Goal: Task Accomplishment & Management: Manage account settings

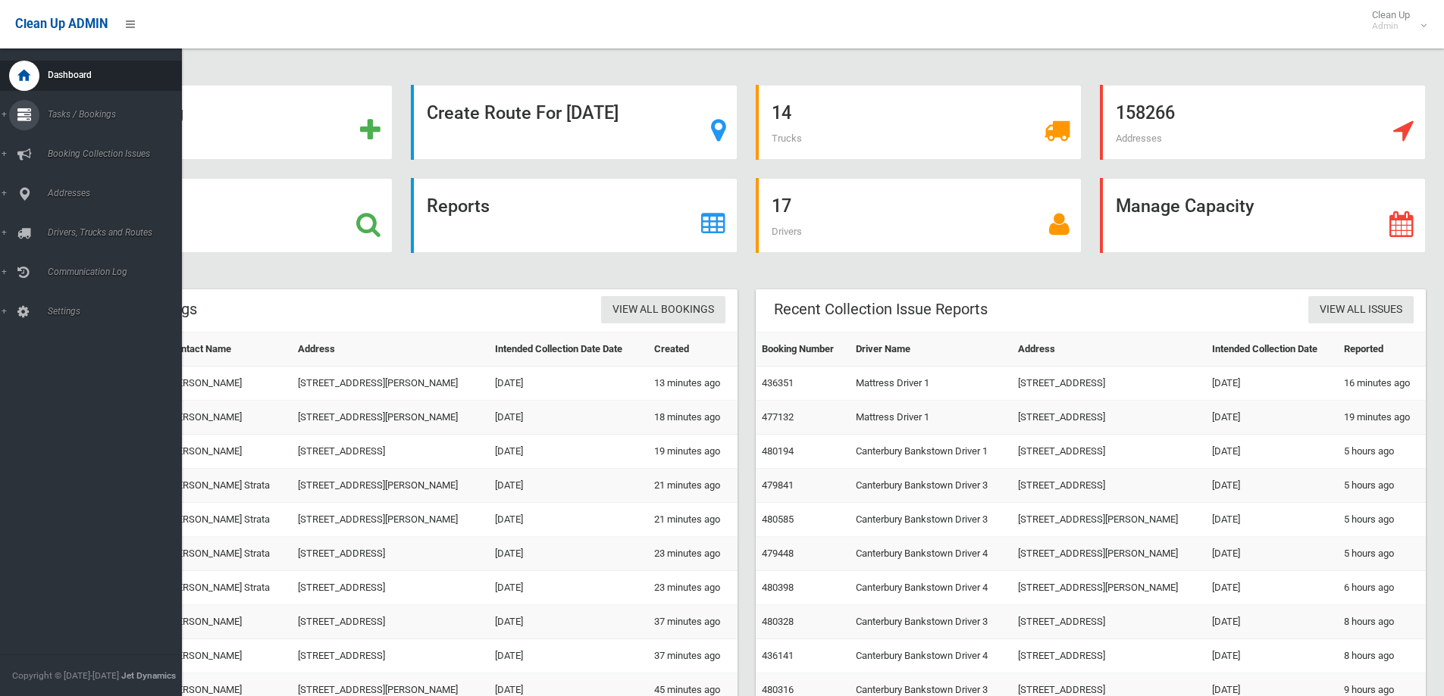
click at [26, 111] on icon at bounding box center [24, 115] width 14 height 30
click at [67, 186] on span "Add Booking" at bounding box center [111, 183] width 137 height 11
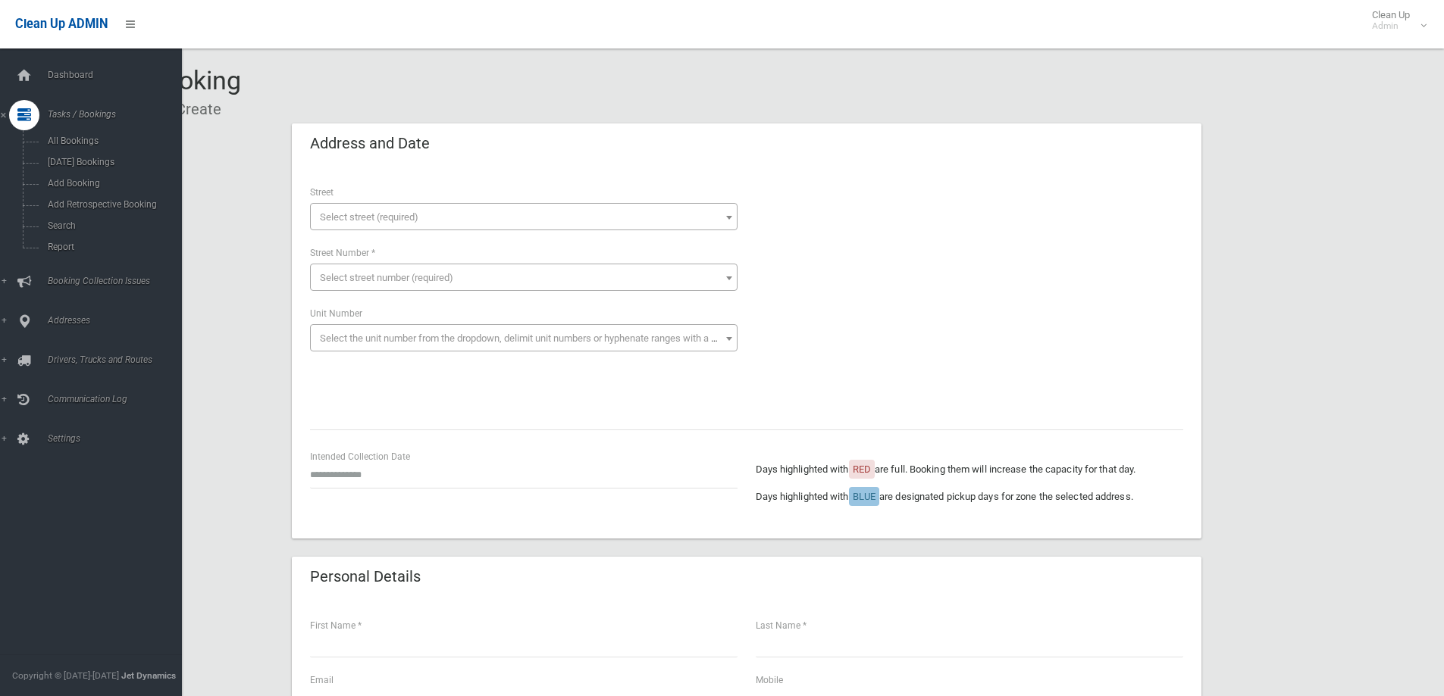
click at [28, 116] on icon at bounding box center [24, 115] width 14 height 30
click at [58, 222] on span "Search" at bounding box center [111, 226] width 137 height 11
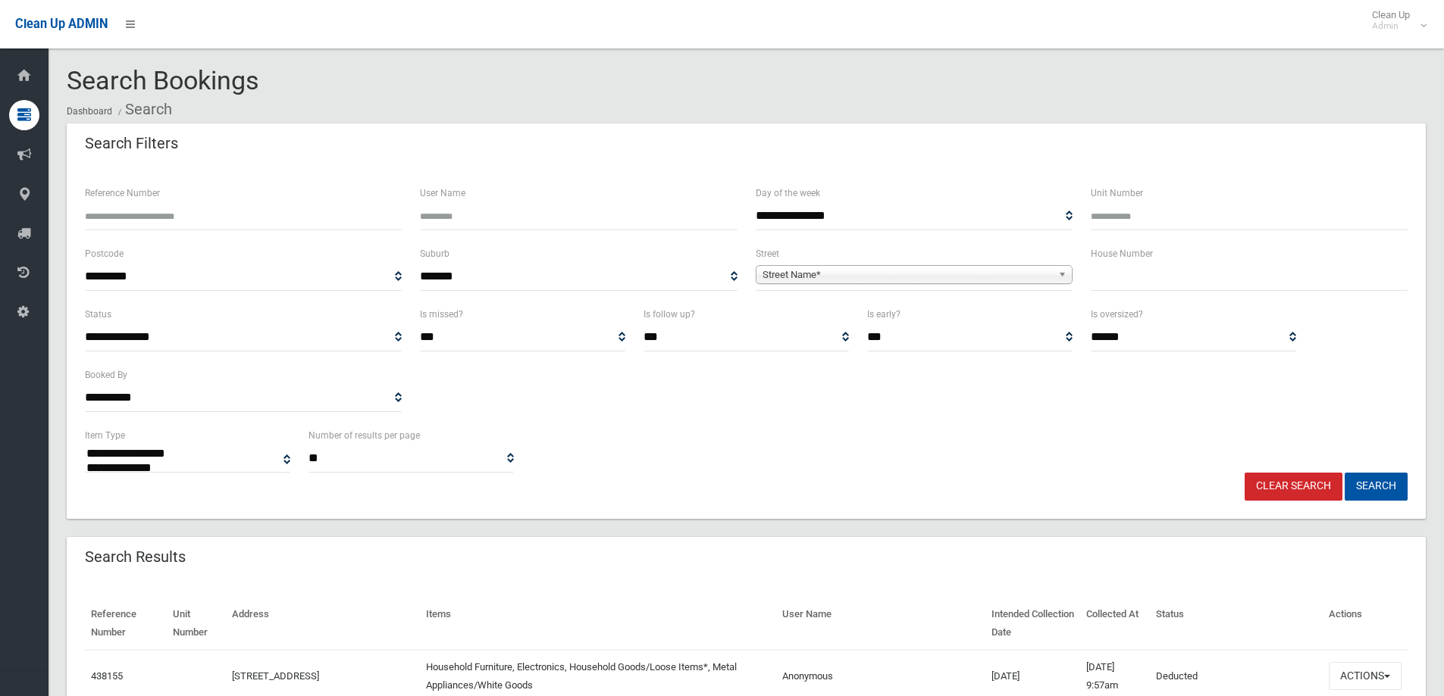
select select
click at [1096, 277] on input "text" at bounding box center [1248, 277] width 317 height 28
type input "**"
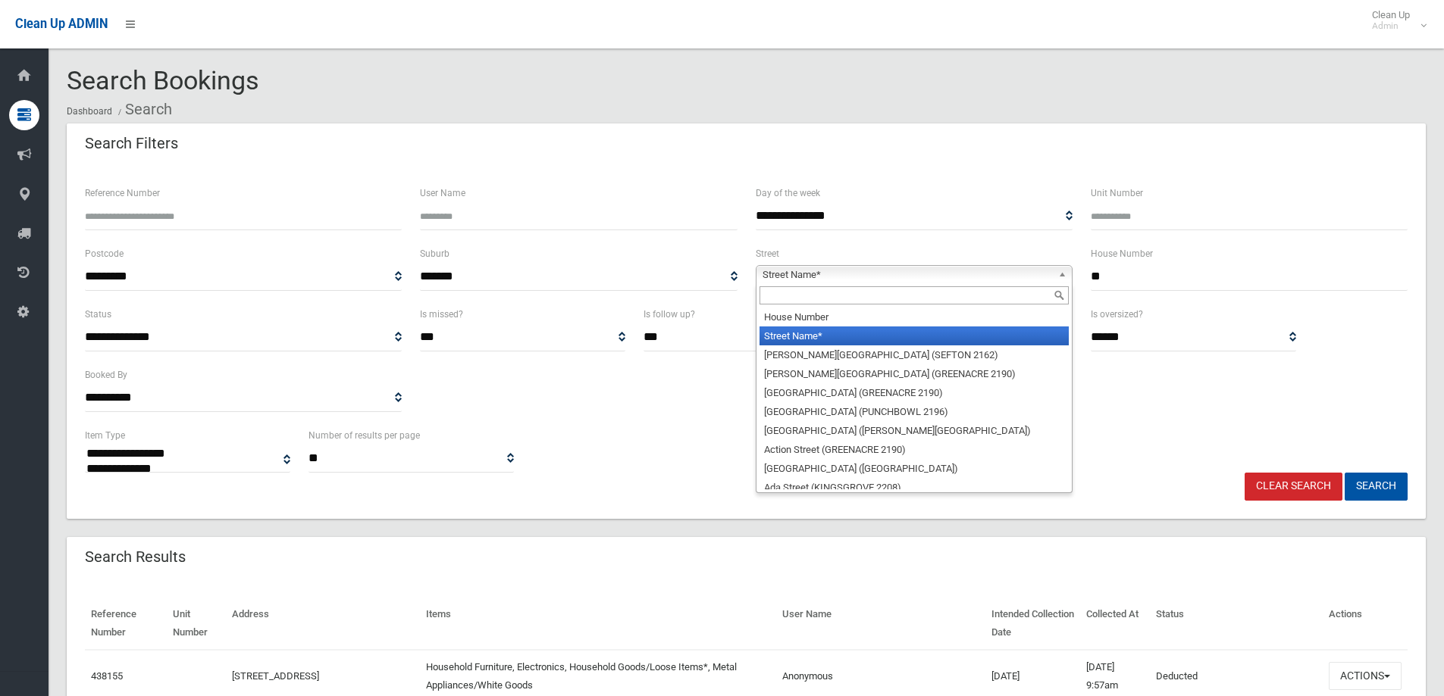
click at [1059, 278] on b at bounding box center [1065, 274] width 14 height 17
click at [1009, 290] on input "text" at bounding box center [913, 295] width 309 height 18
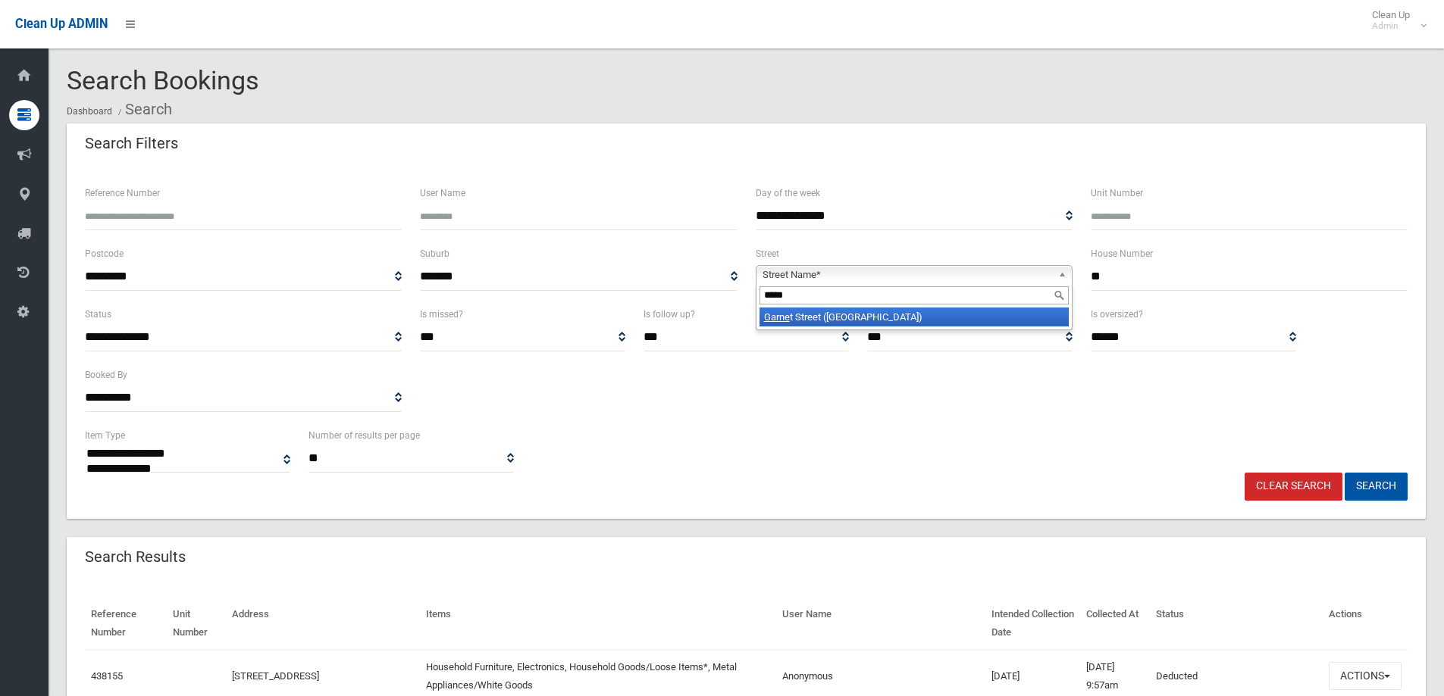
type input "*****"
drag, startPoint x: 951, startPoint y: 318, endPoint x: 1019, endPoint y: 318, distance: 68.2
click at [954, 318] on li "Garne t Street (HURLSTONE PARK 2193)" at bounding box center [913, 317] width 309 height 19
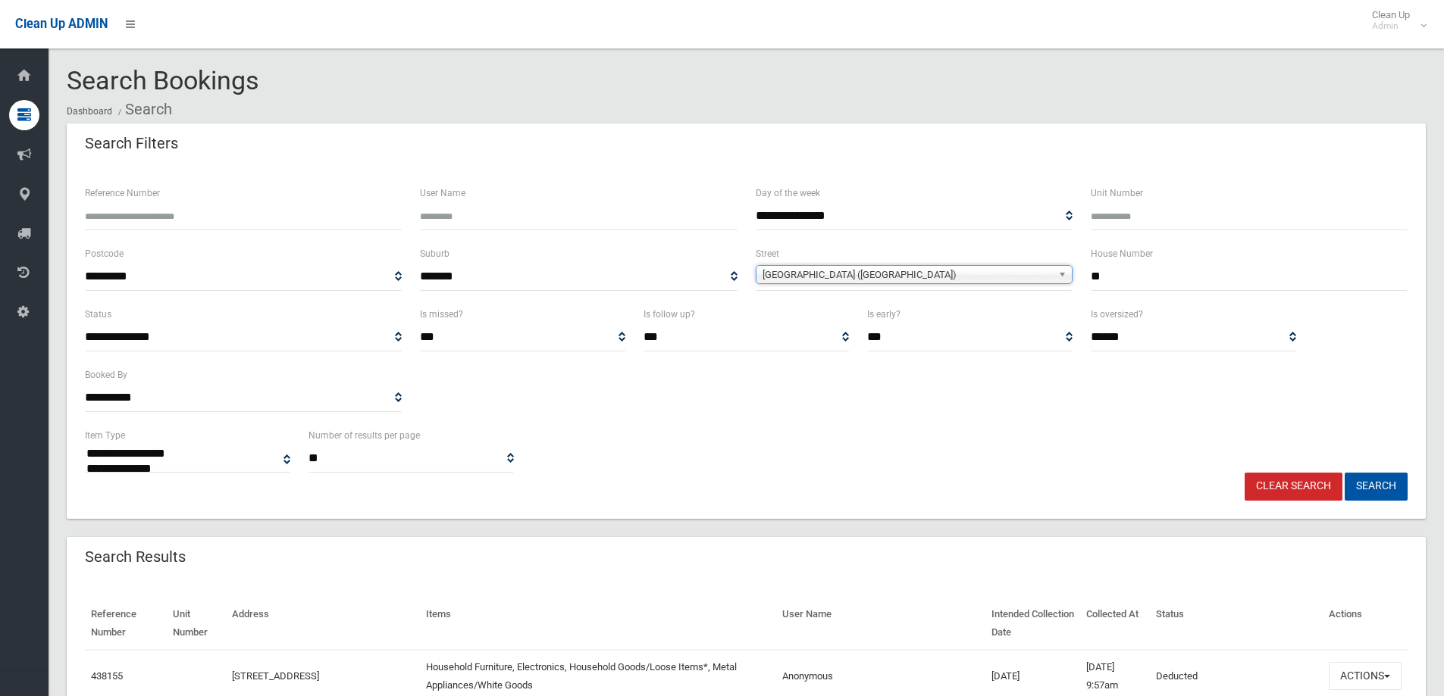
click at [1153, 271] on input "**" at bounding box center [1248, 277] width 317 height 28
click at [1344, 473] on button "Search" at bounding box center [1375, 487] width 63 height 28
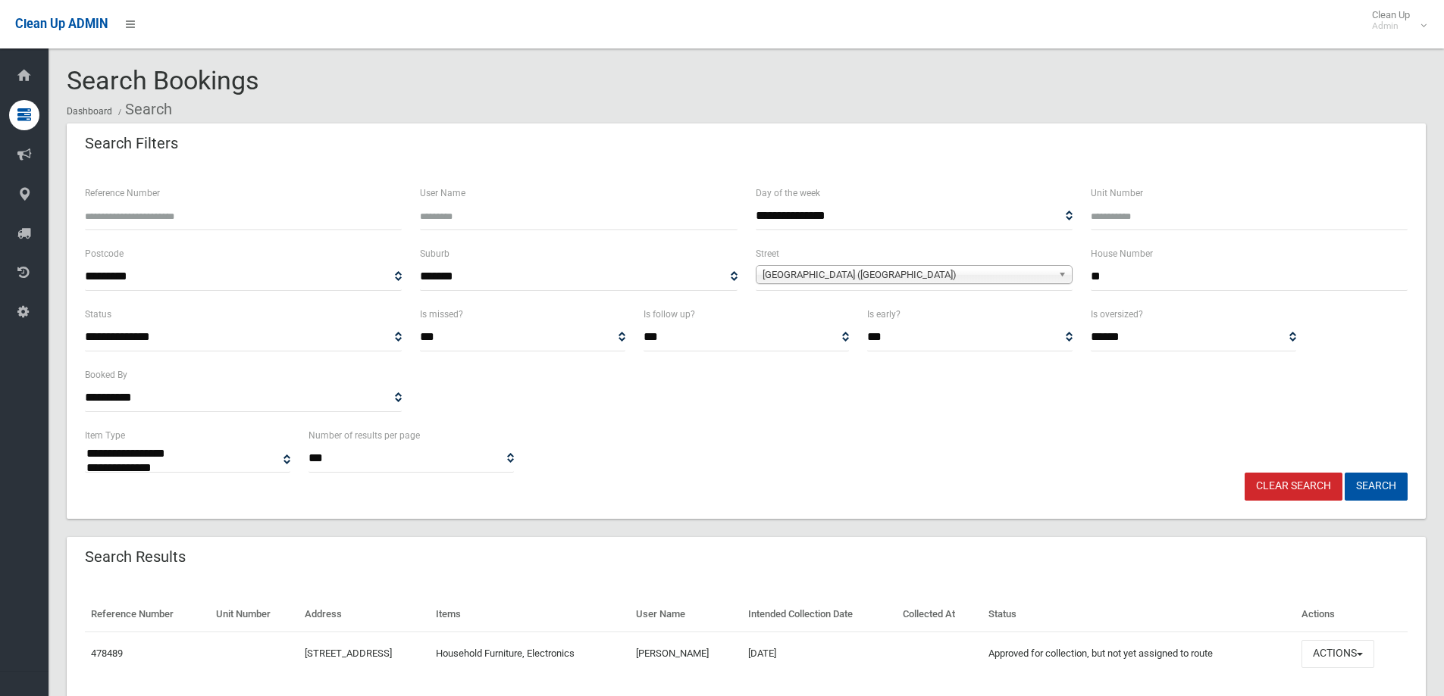
select select
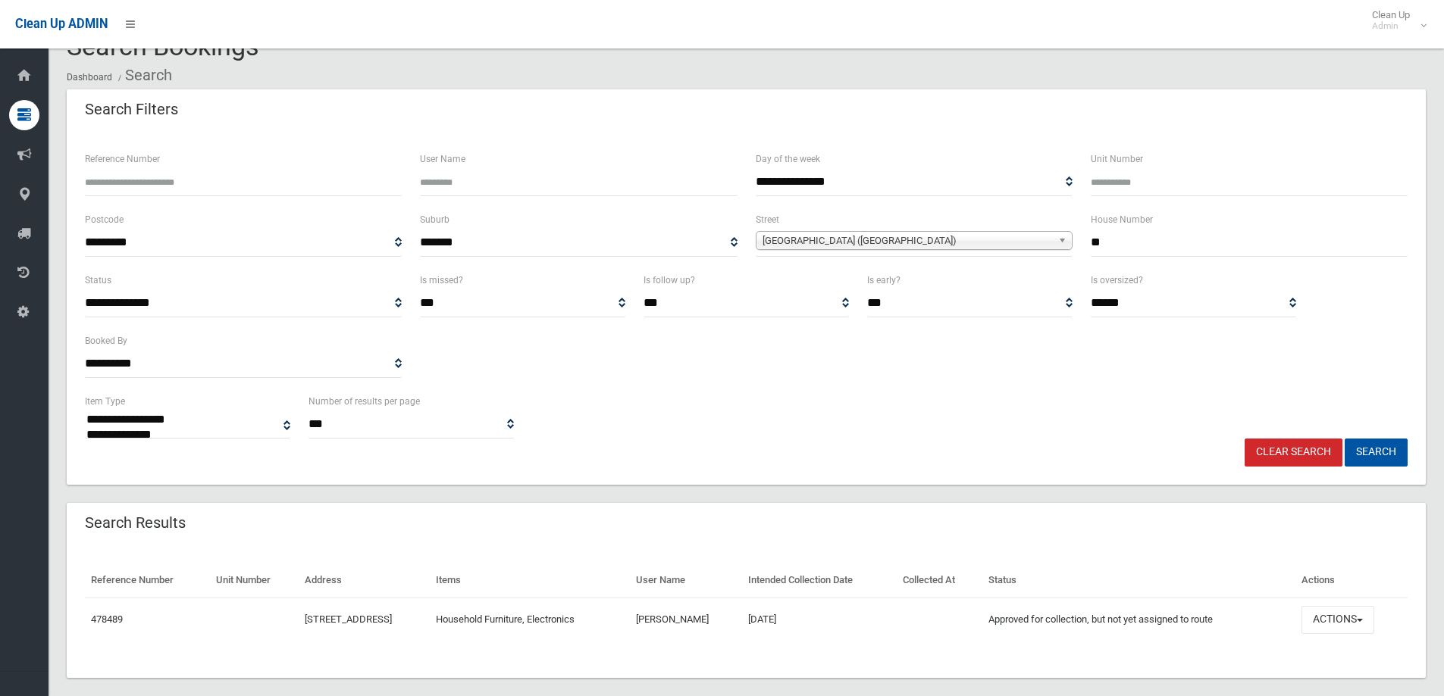
scroll to position [52, 0]
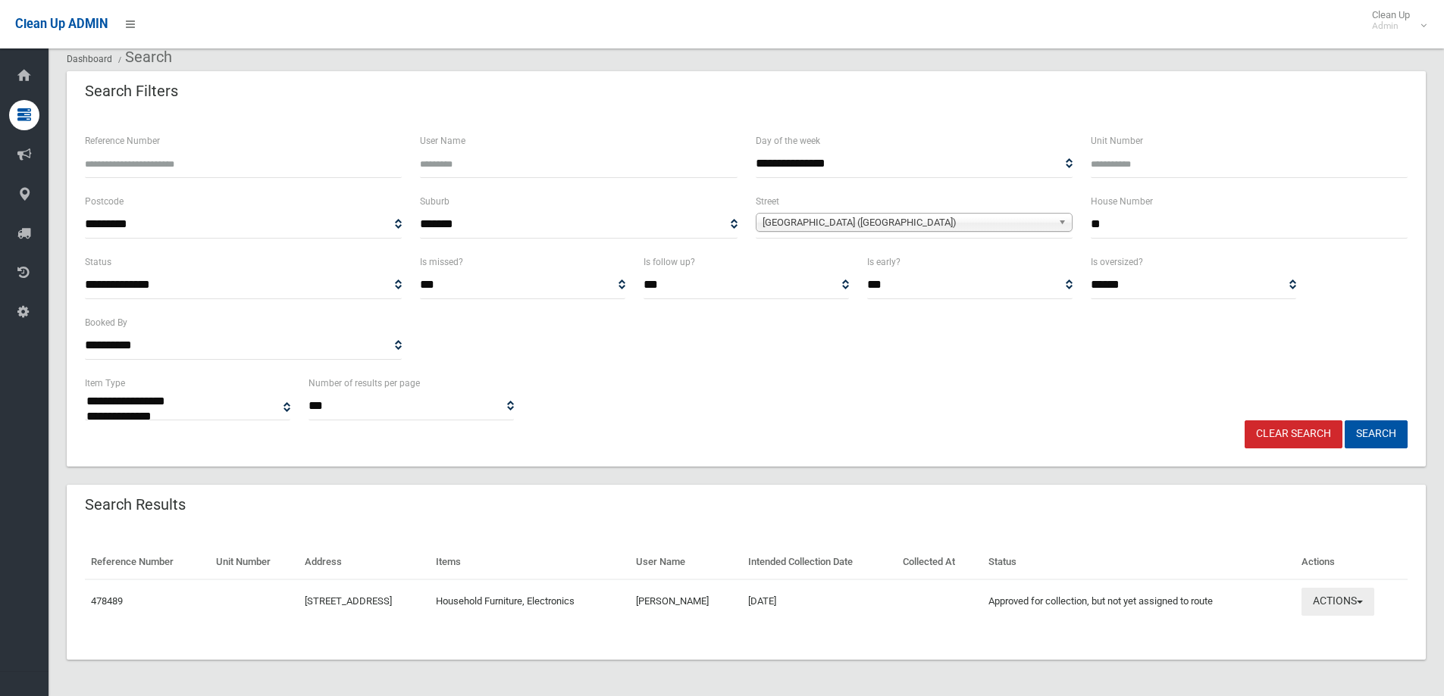
click at [1370, 598] on button "Actions" at bounding box center [1337, 602] width 73 height 28
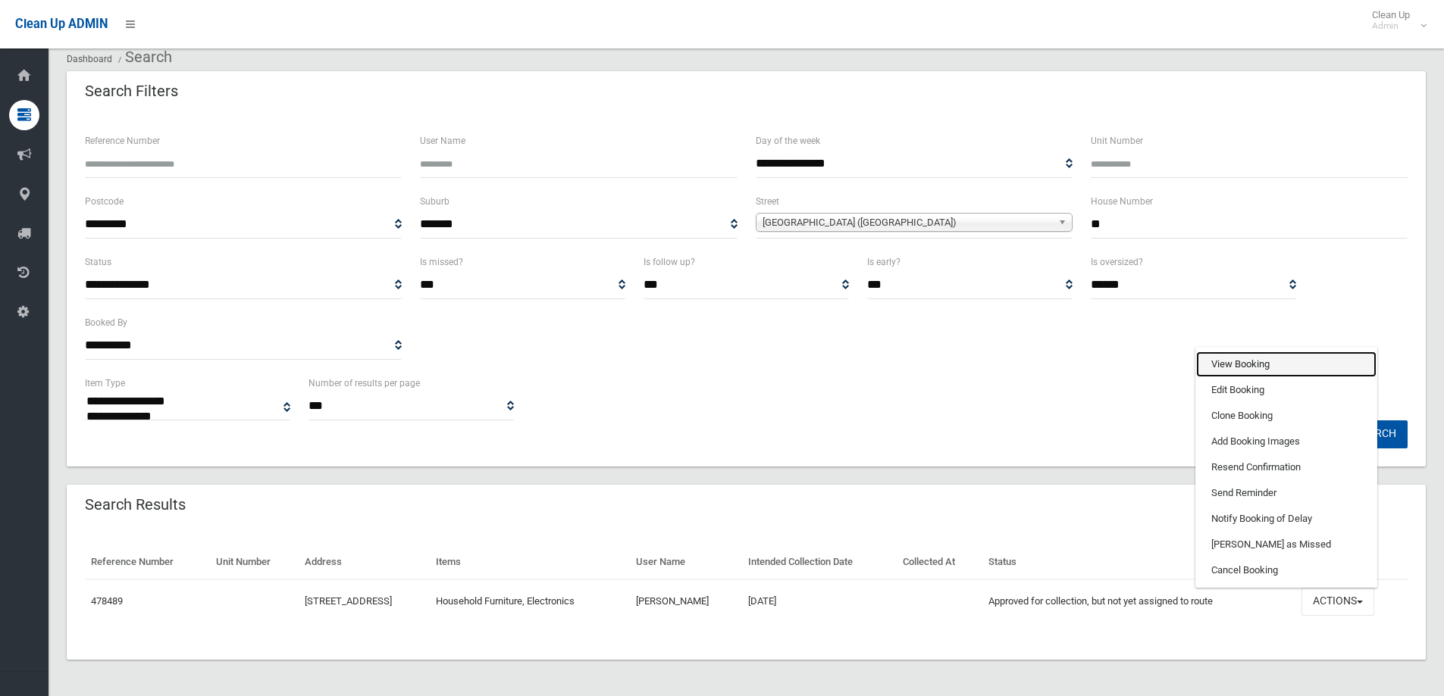
click at [1248, 367] on link "View Booking" at bounding box center [1286, 365] width 180 height 26
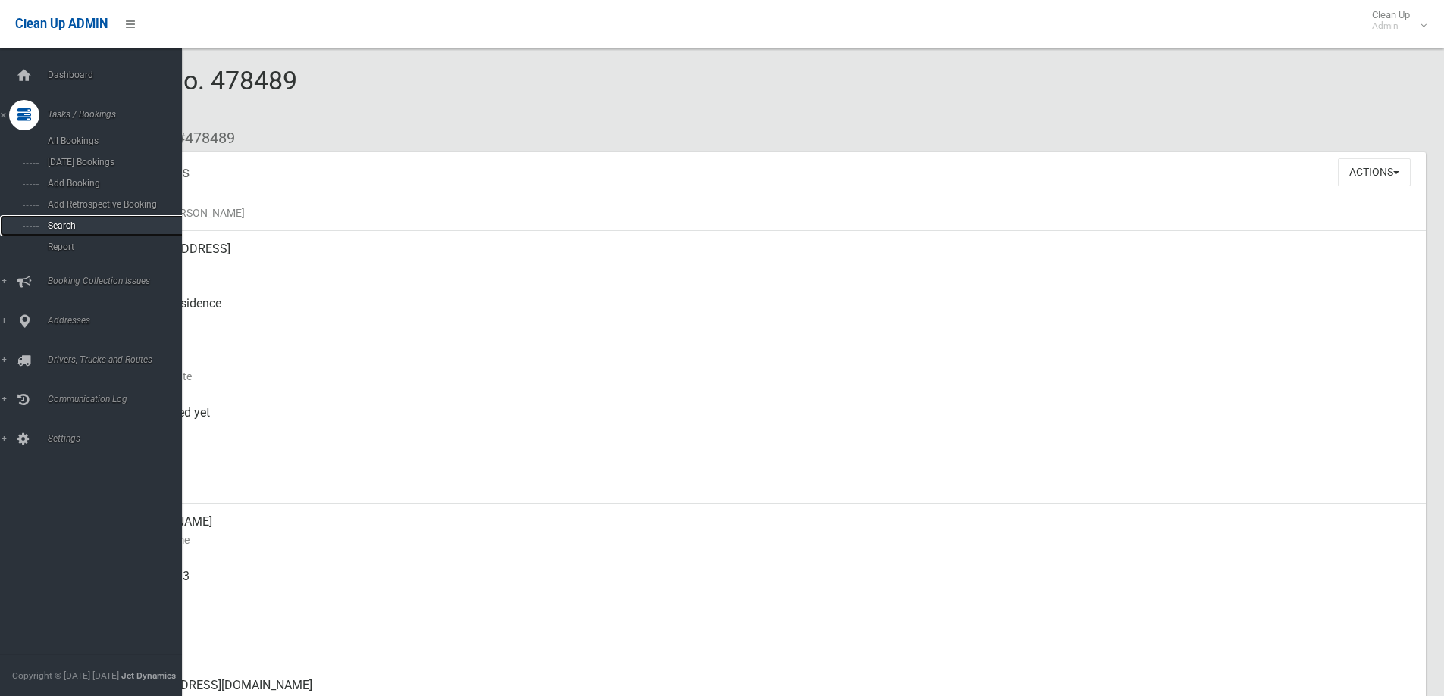
click at [65, 222] on span "Search" at bounding box center [111, 226] width 137 height 11
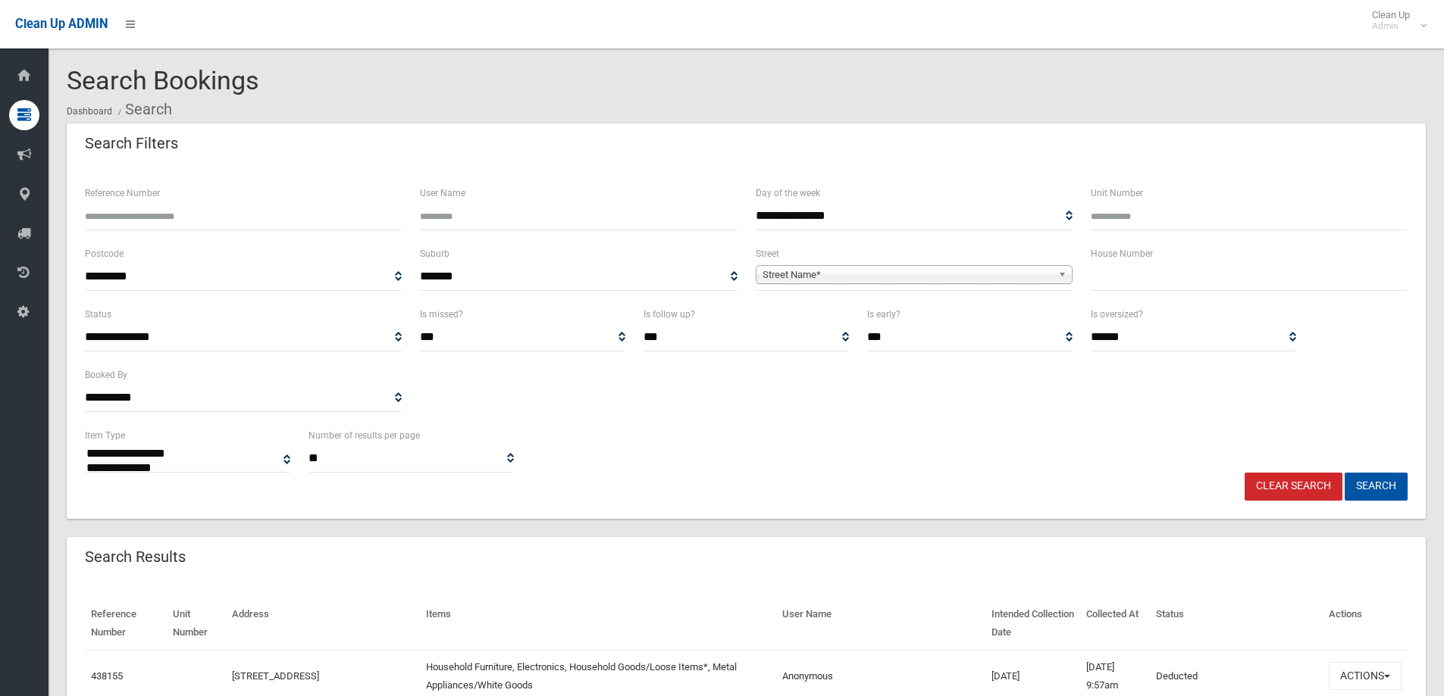
select select
click at [220, 209] on input "Reference Number" at bounding box center [243, 216] width 317 height 28
type input "******"
click at [1344, 473] on button "Search" at bounding box center [1375, 487] width 63 height 28
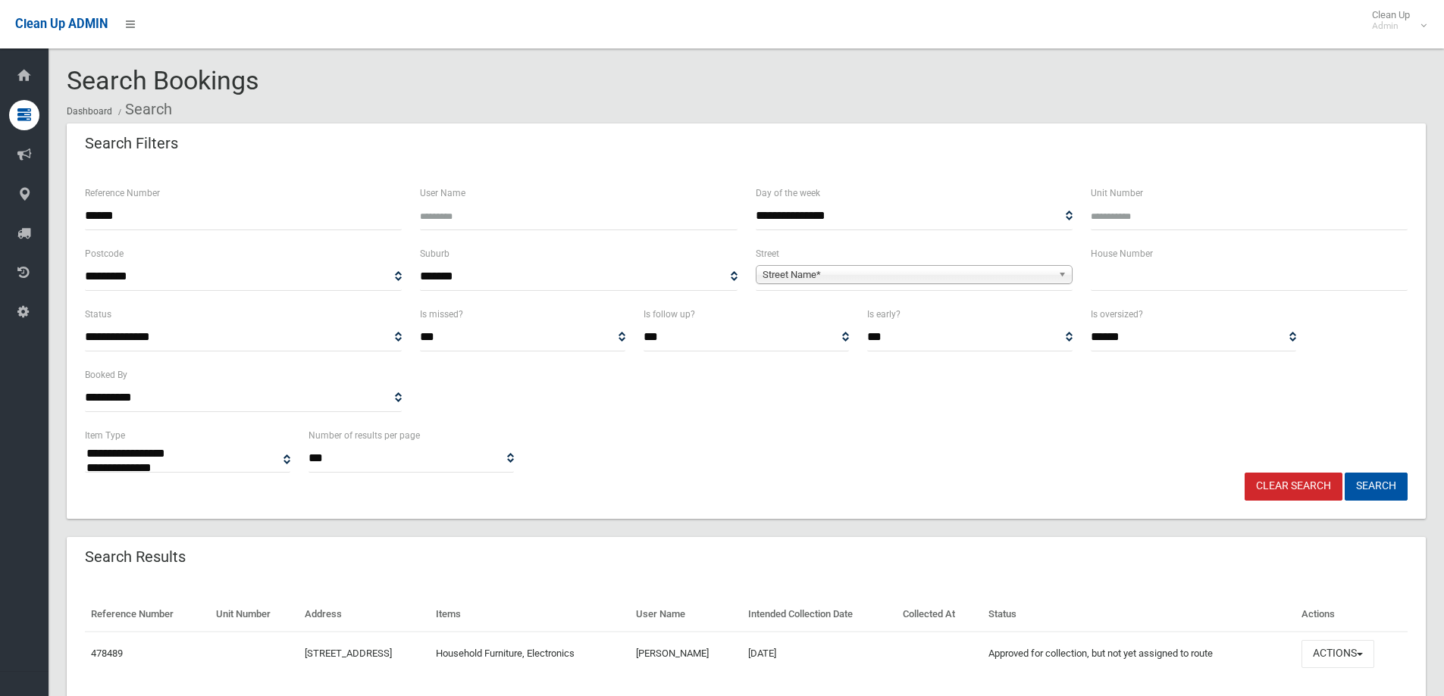
select select
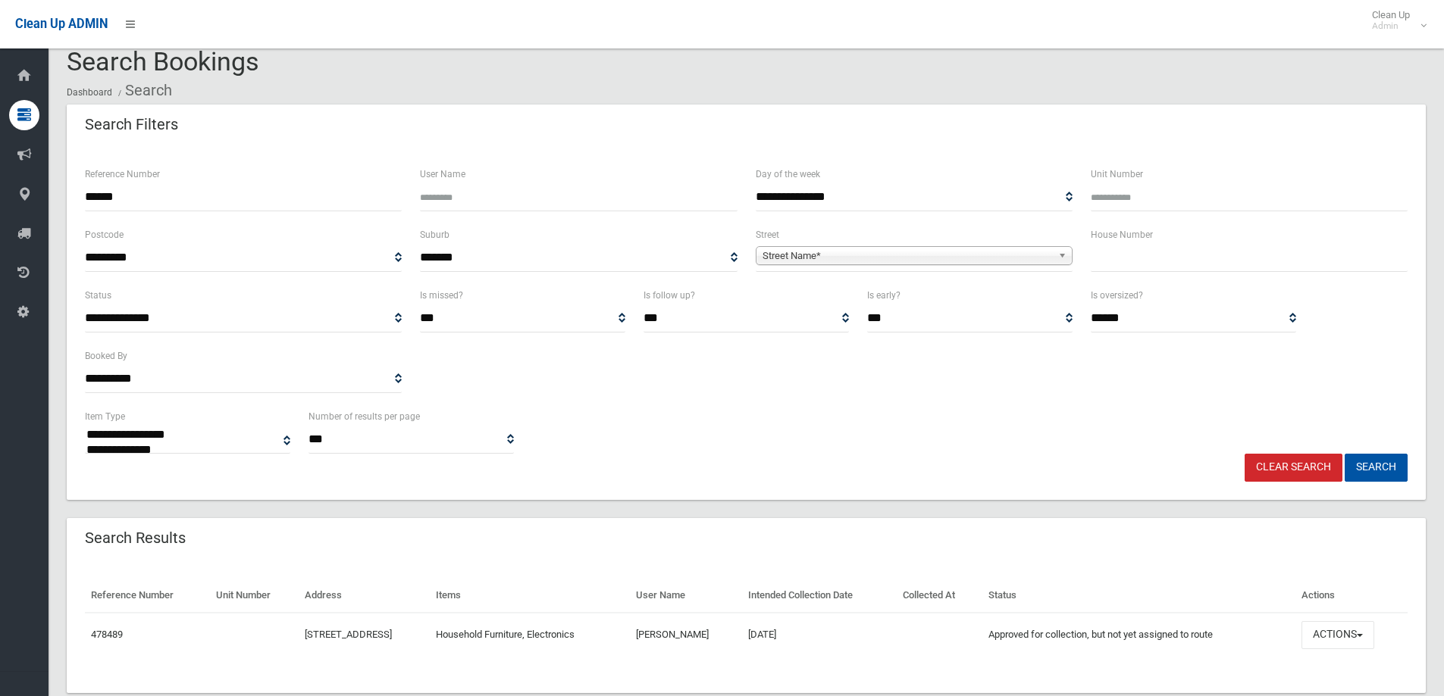
scroll to position [52, 0]
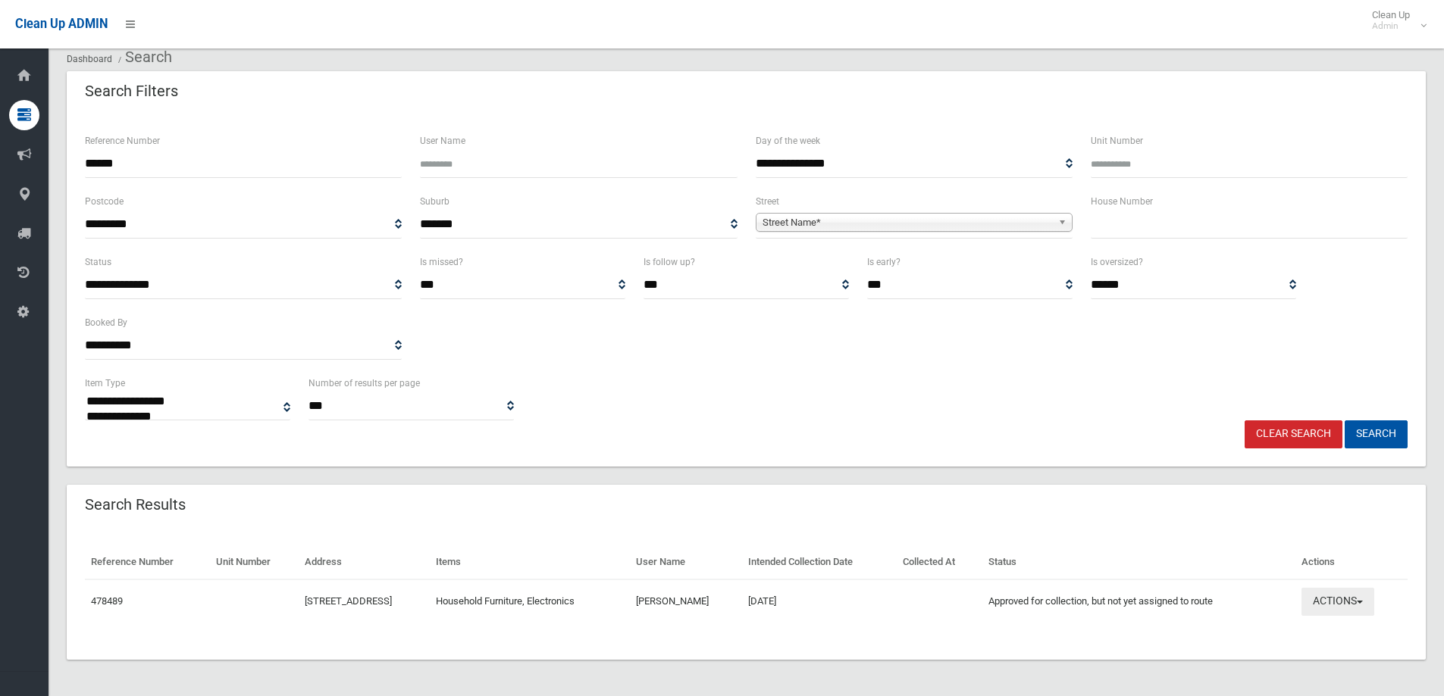
click at [1371, 597] on button "Actions" at bounding box center [1337, 602] width 73 height 28
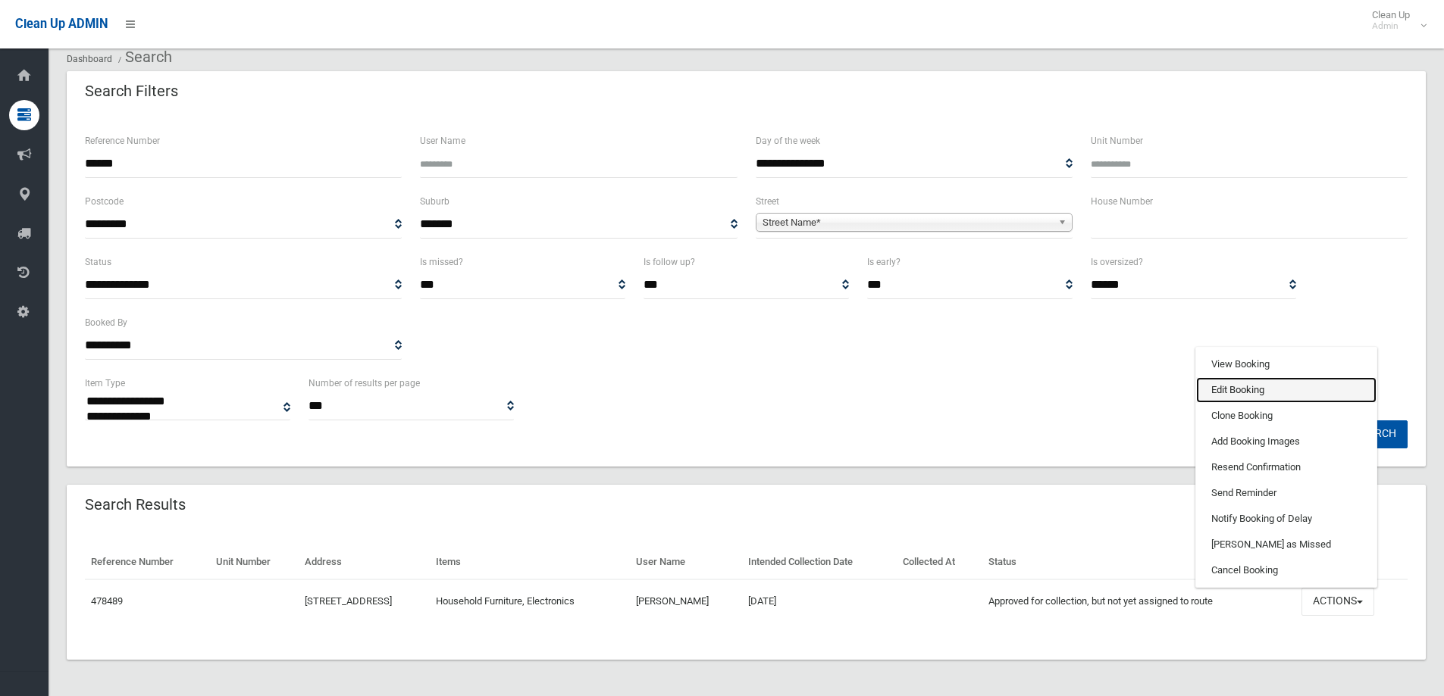
click at [1243, 393] on link "Edit Booking" at bounding box center [1286, 390] width 180 height 26
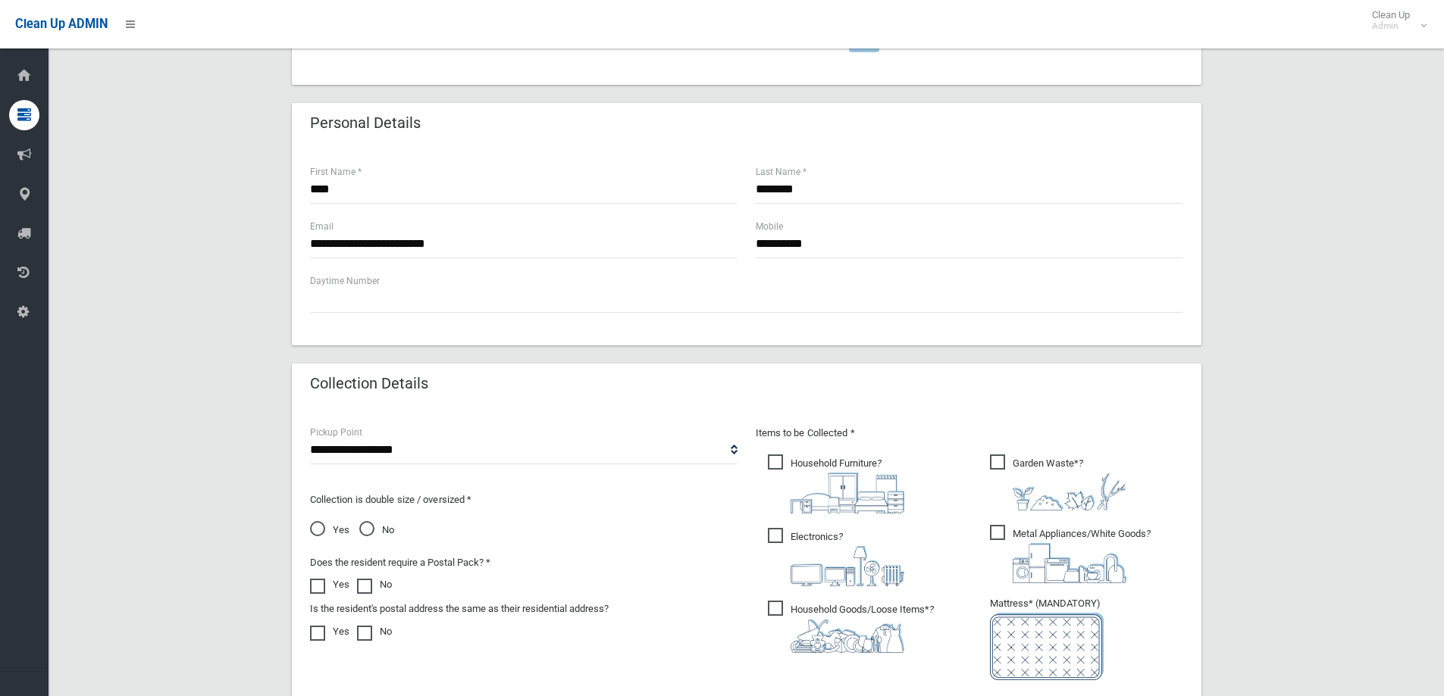
scroll to position [455, 0]
click at [318, 525] on span "Yes" at bounding box center [329, 530] width 39 height 18
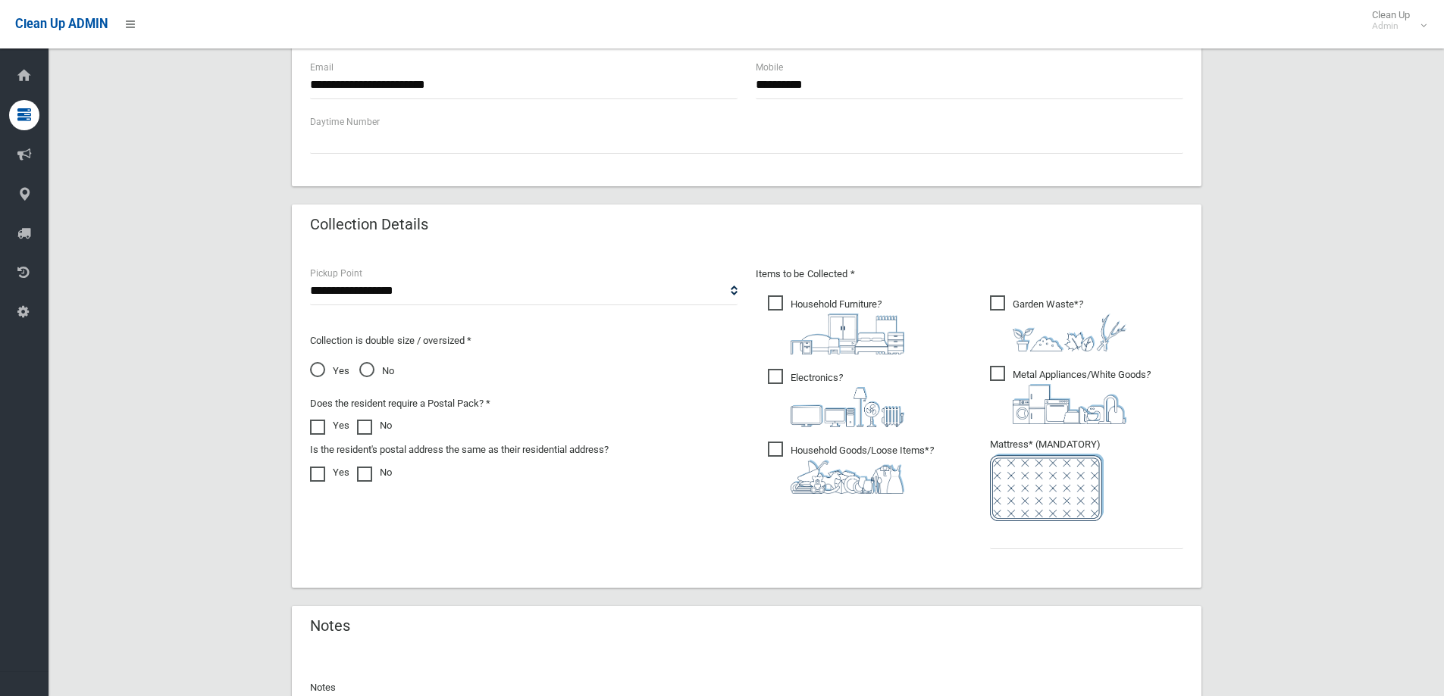
scroll to position [682, 0]
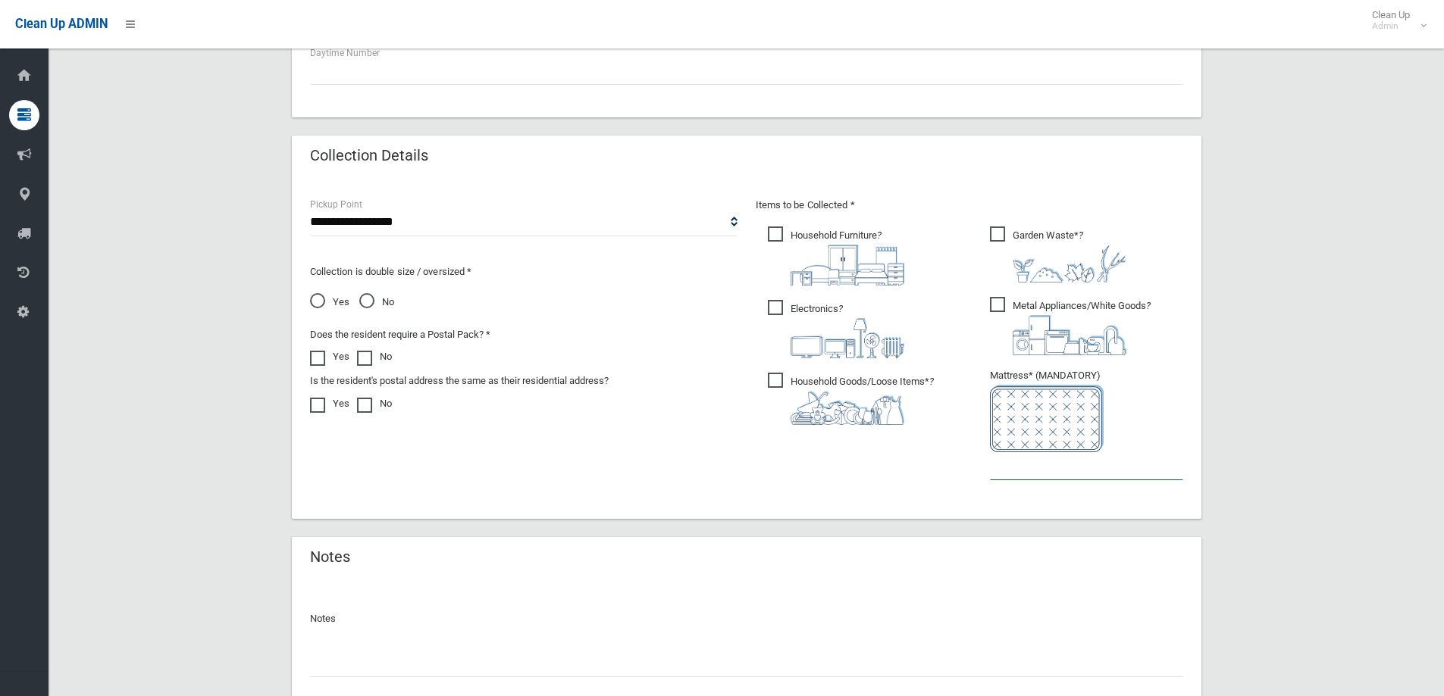
click at [1018, 471] on input "text" at bounding box center [1086, 466] width 193 height 28
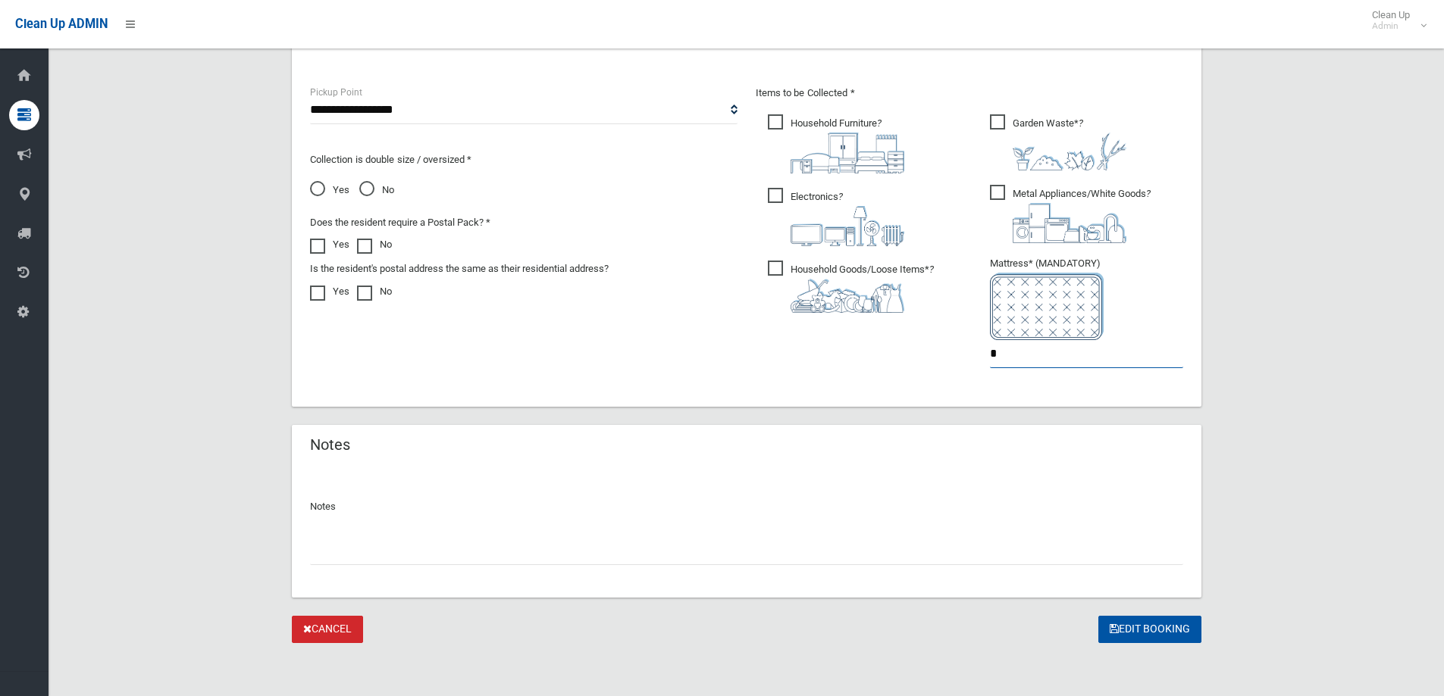
scroll to position [796, 0]
type input "*"
click at [1150, 621] on button "Edit Booking" at bounding box center [1149, 629] width 103 height 28
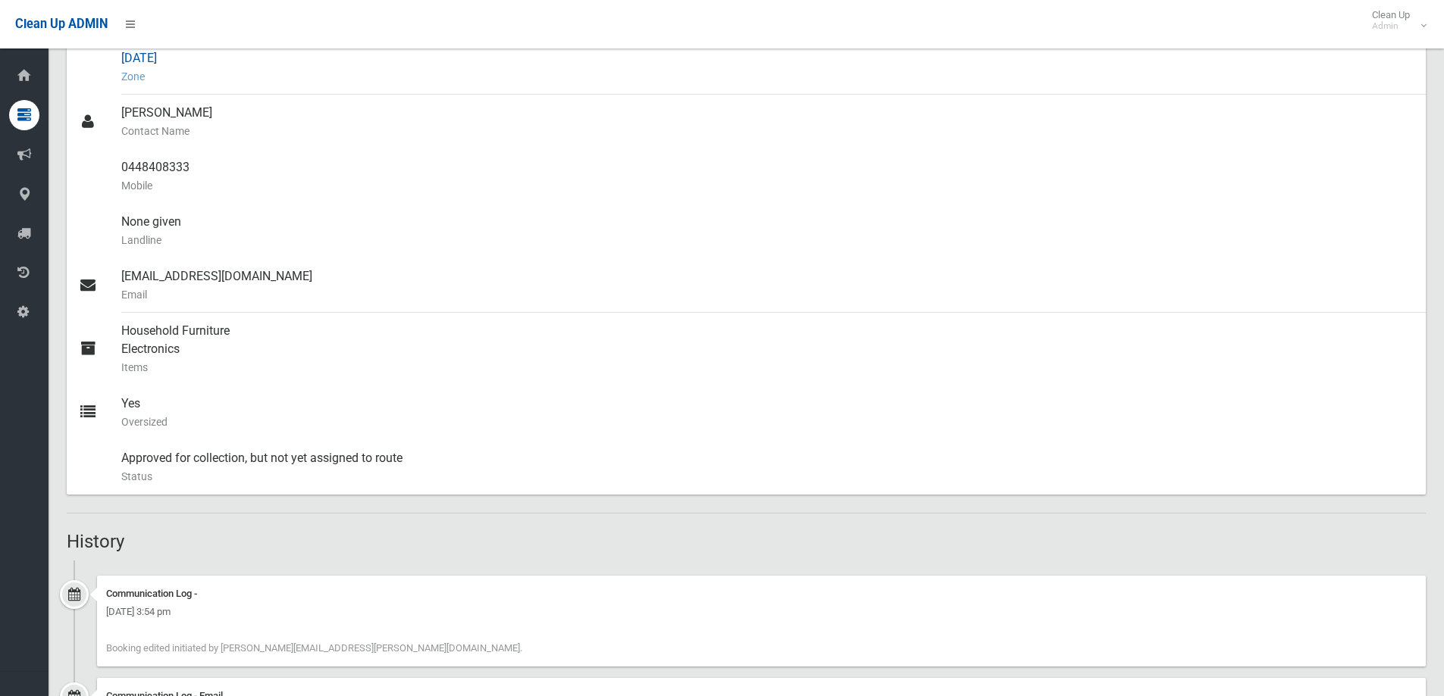
scroll to position [455, 0]
